Goal: Transaction & Acquisition: Purchase product/service

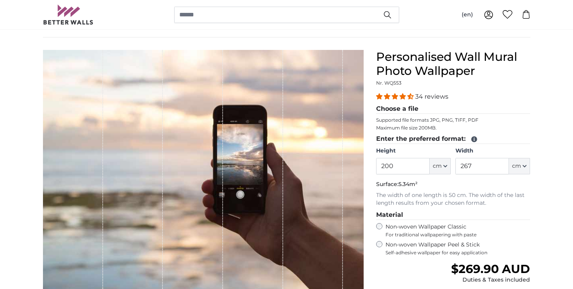
scroll to position [53, 0]
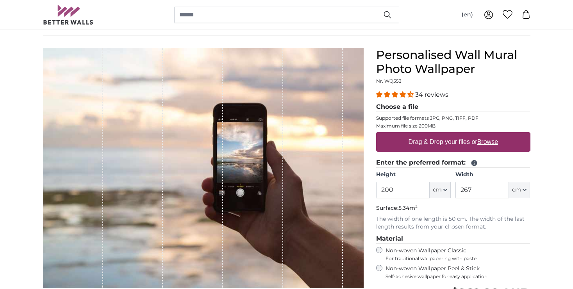
drag, startPoint x: 397, startPoint y: 189, endPoint x: 366, endPoint y: 189, distance: 31.6
click at [366, 189] on product-detail "Cancel Crop image Hide lengths Personalised Wall Mural Photo Wallpaper Nr. WQ55…" at bounding box center [287, 225] width 500 height 378
drag, startPoint x: 479, startPoint y: 190, endPoint x: 460, endPoint y: 187, distance: 18.9
click at [460, 187] on input "267" at bounding box center [481, 190] width 53 height 16
click at [401, 190] on input "191" at bounding box center [402, 190] width 53 height 16
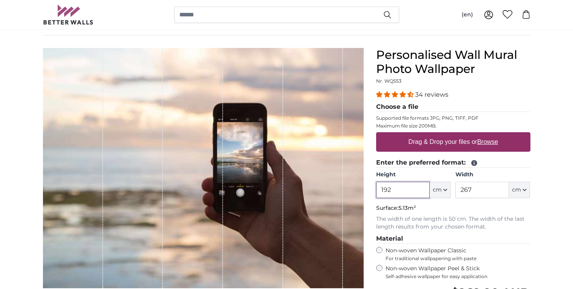
type input "192"
drag, startPoint x: 477, startPoint y: 183, endPoint x: 484, endPoint y: 190, distance: 9.4
click at [484, 190] on input "267" at bounding box center [481, 190] width 53 height 16
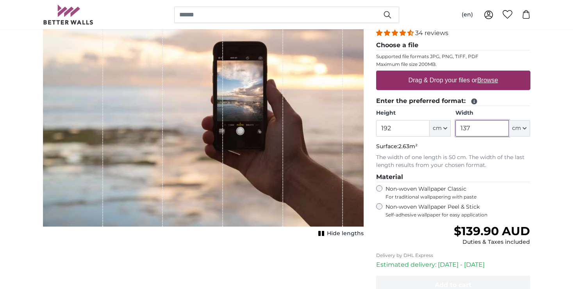
scroll to position [114, 0]
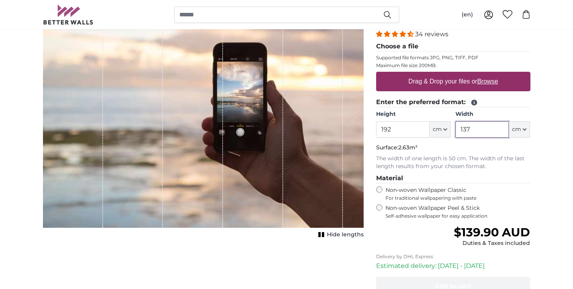
type input "137"
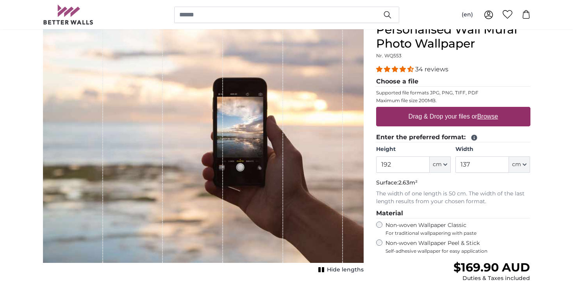
scroll to position [77, 0]
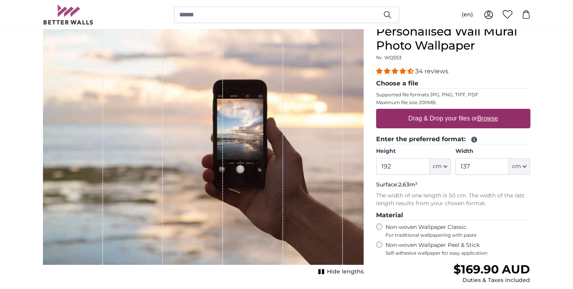
click at [410, 120] on label "Drag & Drop your files or Browse" at bounding box center [453, 119] width 96 height 16
click at [410, 111] on input "Drag & Drop your files or Browse" at bounding box center [453, 110] width 154 height 2
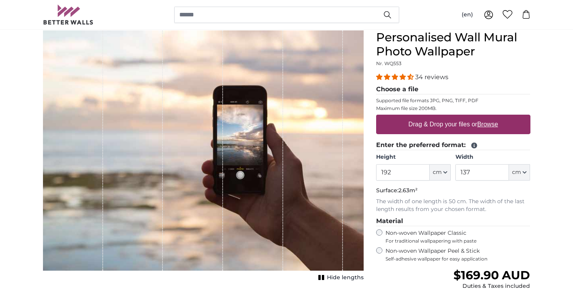
scroll to position [72, 0]
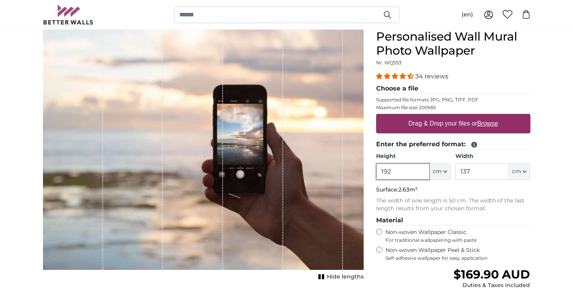
drag, startPoint x: 395, startPoint y: 173, endPoint x: 376, endPoint y: 173, distance: 19.1
click at [376, 173] on input "192" at bounding box center [402, 172] width 53 height 16
type input "137"
drag, startPoint x: 476, startPoint y: 167, endPoint x: 448, endPoint y: 169, distance: 28.2
click at [448, 169] on div "Height 137 ft cm Centimeter (cm) Inches (inch) Feet (ft. in.) Width 137 ft cm C…" at bounding box center [453, 166] width 154 height 27
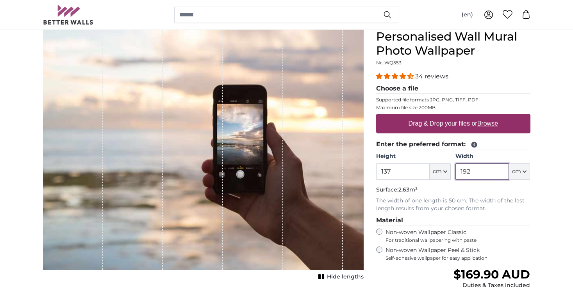
drag, startPoint x: 475, startPoint y: 174, endPoint x: 451, endPoint y: 174, distance: 24.2
click at [451, 174] on div "Height 137 ft cm Centimeter (cm) Inches (inch) Feet (ft. in.) Width 192 ft cm C…" at bounding box center [453, 166] width 154 height 27
type input "137"
drag, startPoint x: 397, startPoint y: 173, endPoint x: 366, endPoint y: 172, distance: 30.5
click at [366, 172] on product-detail "Cancel Crop image Hide lengths Personalised Wall Mural Photo Wallpaper Nr. WQ55…" at bounding box center [287, 206] width 500 height 378
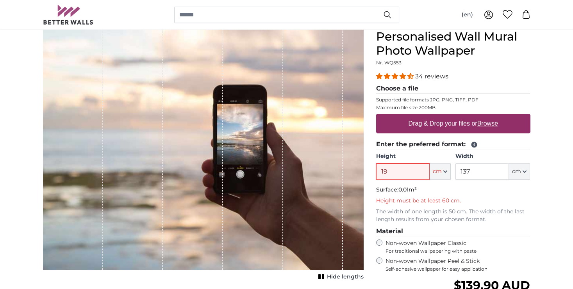
type input "192"
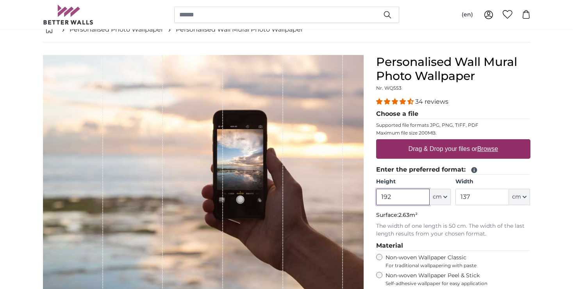
scroll to position [44, 0]
